Goal: Task Accomplishment & Management: Complete application form

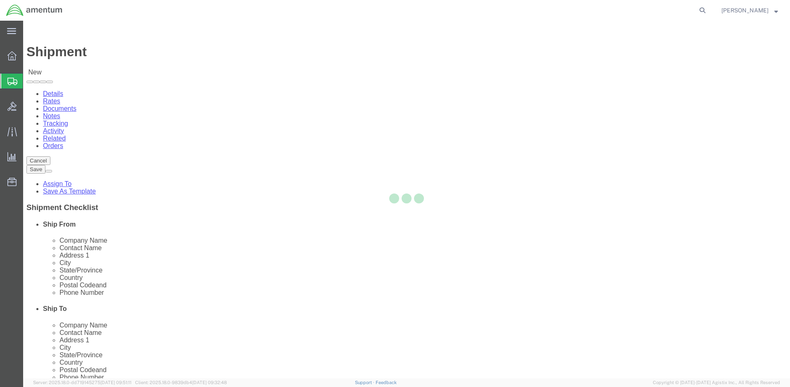
select select
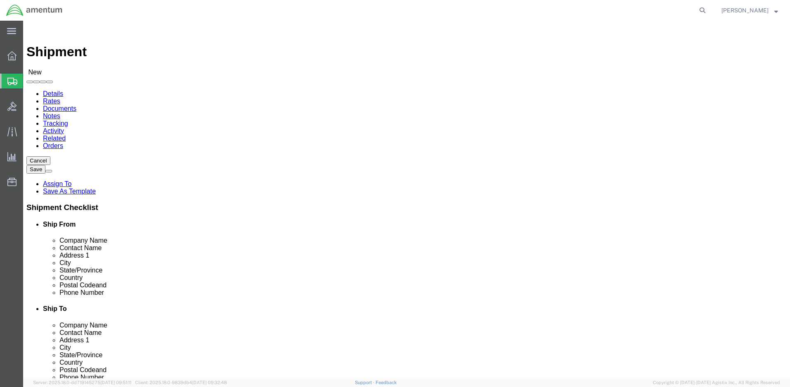
click input "text"
type input "[PERSON_NAME] [PERSON_NAME]"
click input "text"
type input "[STREET_ADDRESS] Bldg. 9630"
click input "text"
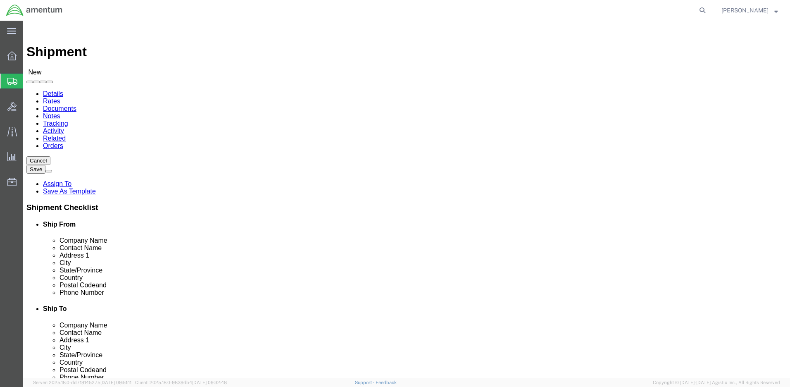
type input "[PERSON_NAME]"
click label "City"
click body "Shipment New Details Rates Documents Notes Tracking Activity Related Orders Can…"
click input "text"
type input "80913"
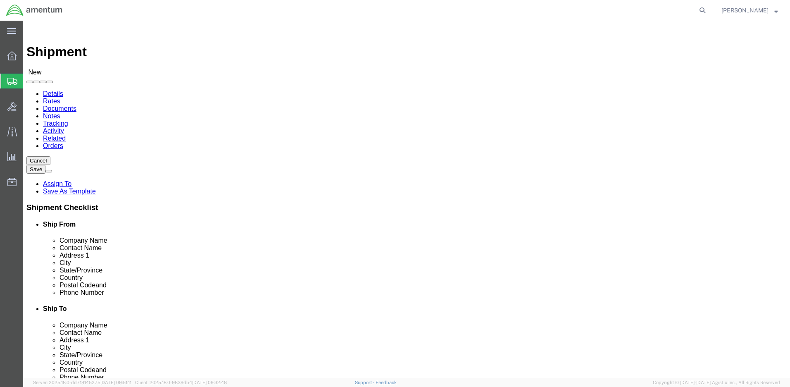
drag, startPoint x: 240, startPoint y: 263, endPoint x: 214, endPoint y: 264, distance: 25.6
click div "80913"
click input "text"
type input "80913"
click input "text"
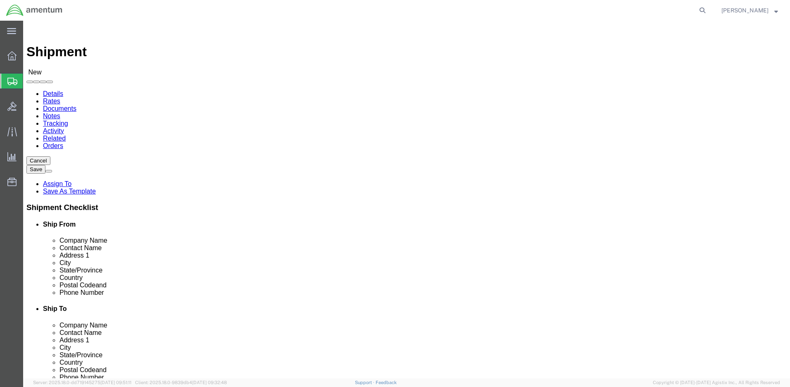
type input "[PHONE_NUMBER]"
click input "text"
type input "[PERSON_NAME][EMAIL_ADDRESS][DOMAIN_NAME]"
click input "checkbox"
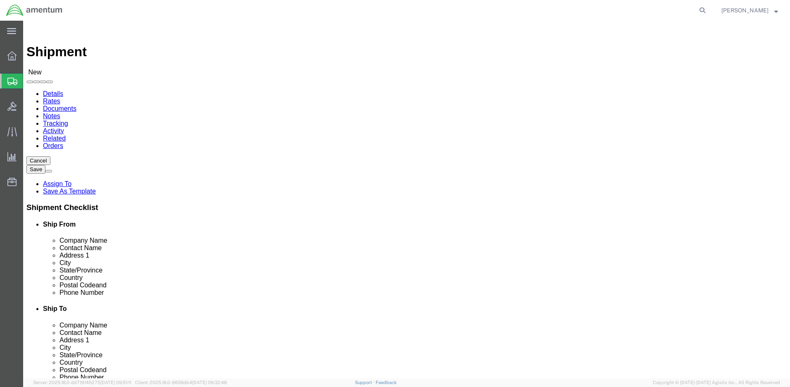
checkbox input "true"
click input "text"
type input "[PERSON_NAME]"
click p "- Amentum - ([PERSON_NAME]***) BLDG [STREET_ADDRESS][PERSON_NAME] Defrenn Army …"
select select "[GEOGRAPHIC_DATA]"
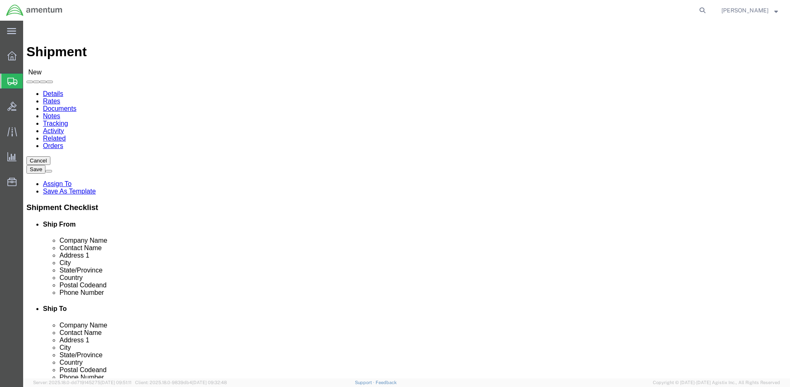
scroll to position [248, 0]
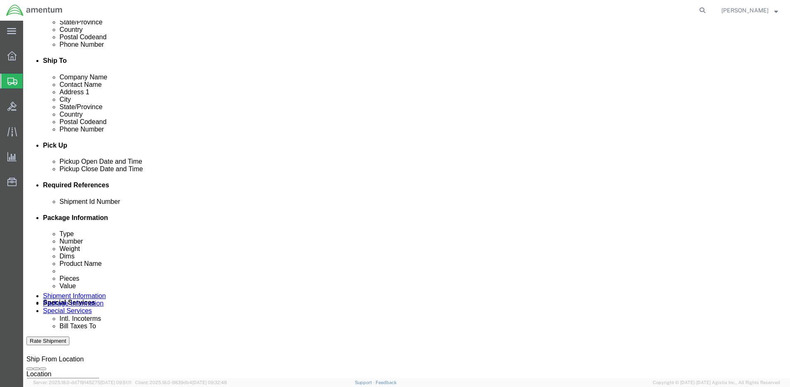
type input "[PERSON_NAME]***"
click input "text"
paste input "4999.R.2511.AB.AN.01.CAVA.00"
type input "4999.R.2511.AB.AN.01.CAVA.00"
click button "Continue"
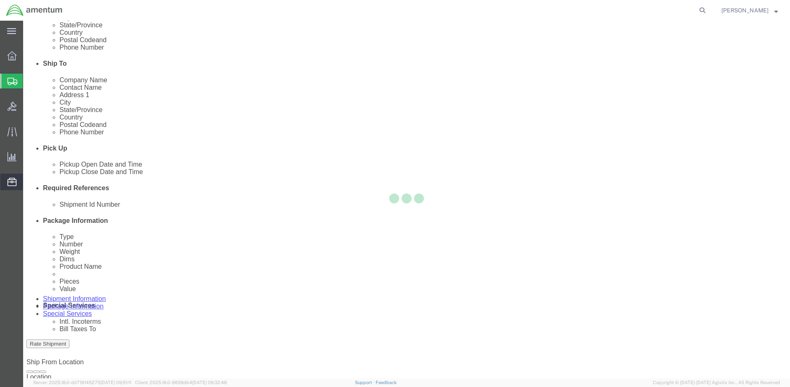
select select "CBOX"
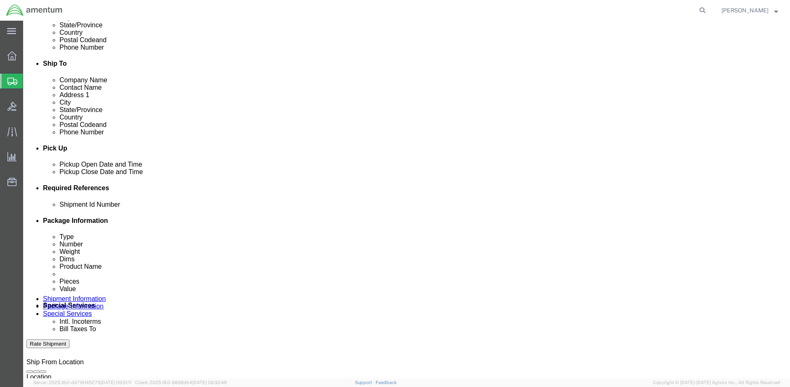
click input "text"
